Goal: Browse casually: Explore the website without a specific task or goal

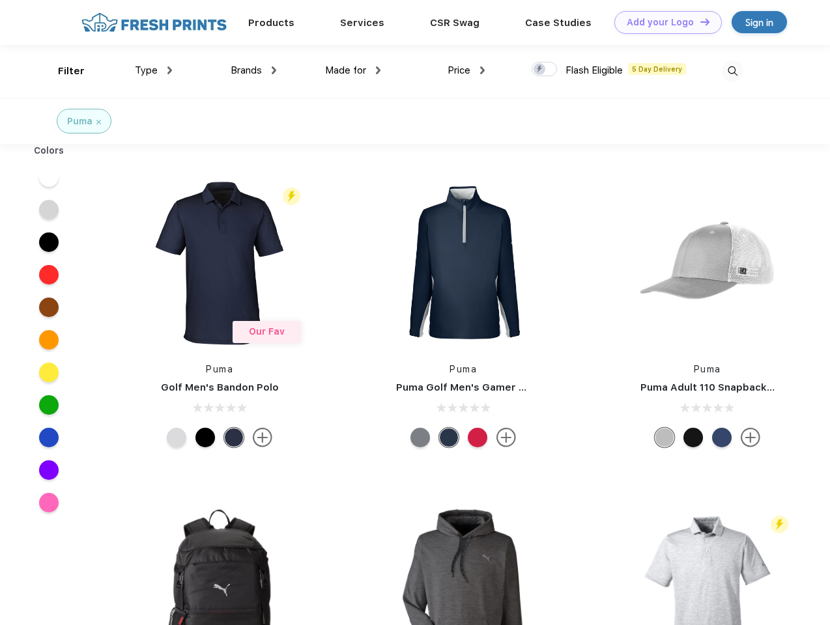
scroll to position [1, 0]
click at [663, 22] on link "Add your Logo Design Tool" at bounding box center [667, 22] width 107 height 23
click at [0, 0] on div "Design Tool" at bounding box center [0, 0] width 0 height 0
click at [699, 21] on link "Add your Logo Design Tool" at bounding box center [667, 22] width 107 height 23
click at [63, 71] on div "Filter" at bounding box center [71, 71] width 27 height 15
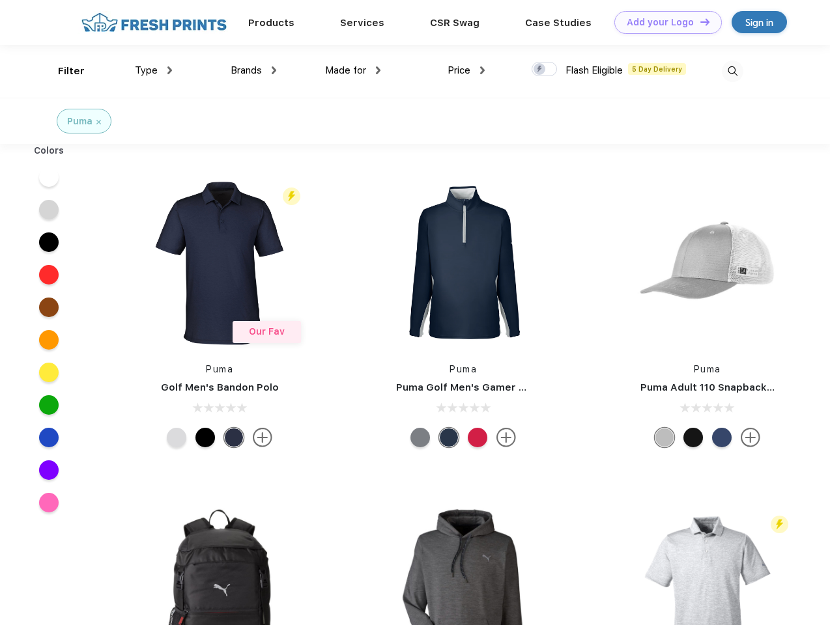
click at [154, 70] on span "Type" at bounding box center [146, 70] width 23 height 12
click at [253, 70] on span "Brands" at bounding box center [246, 70] width 31 height 12
click at [353, 70] on span "Made for" at bounding box center [345, 70] width 41 height 12
click at [466, 70] on span "Price" at bounding box center [458, 70] width 23 height 12
click at [544, 70] on div at bounding box center [543, 69] width 25 height 14
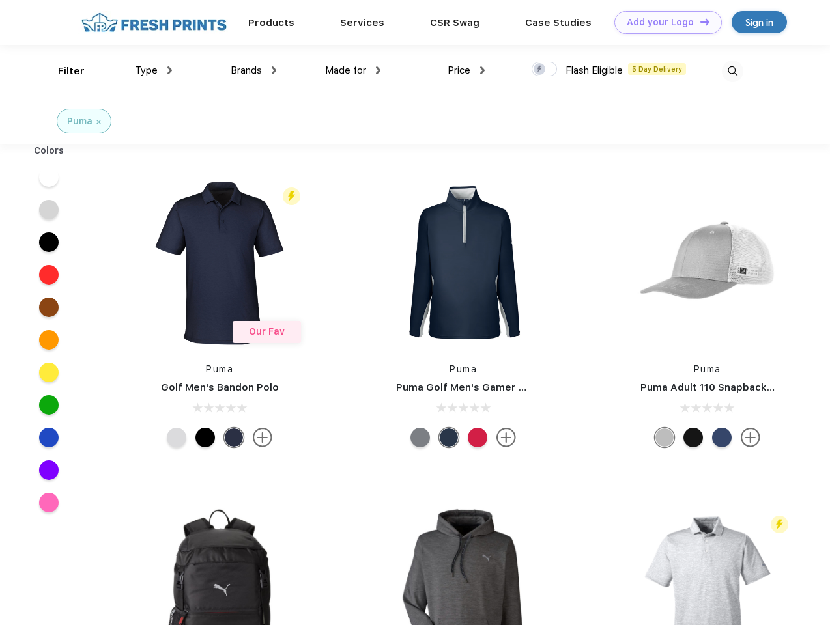
click at [540, 70] on input "checkbox" at bounding box center [535, 65] width 8 height 8
click at [732, 71] on img at bounding box center [732, 71] width 21 height 21
